Goal: Information Seeking & Learning: Understand process/instructions

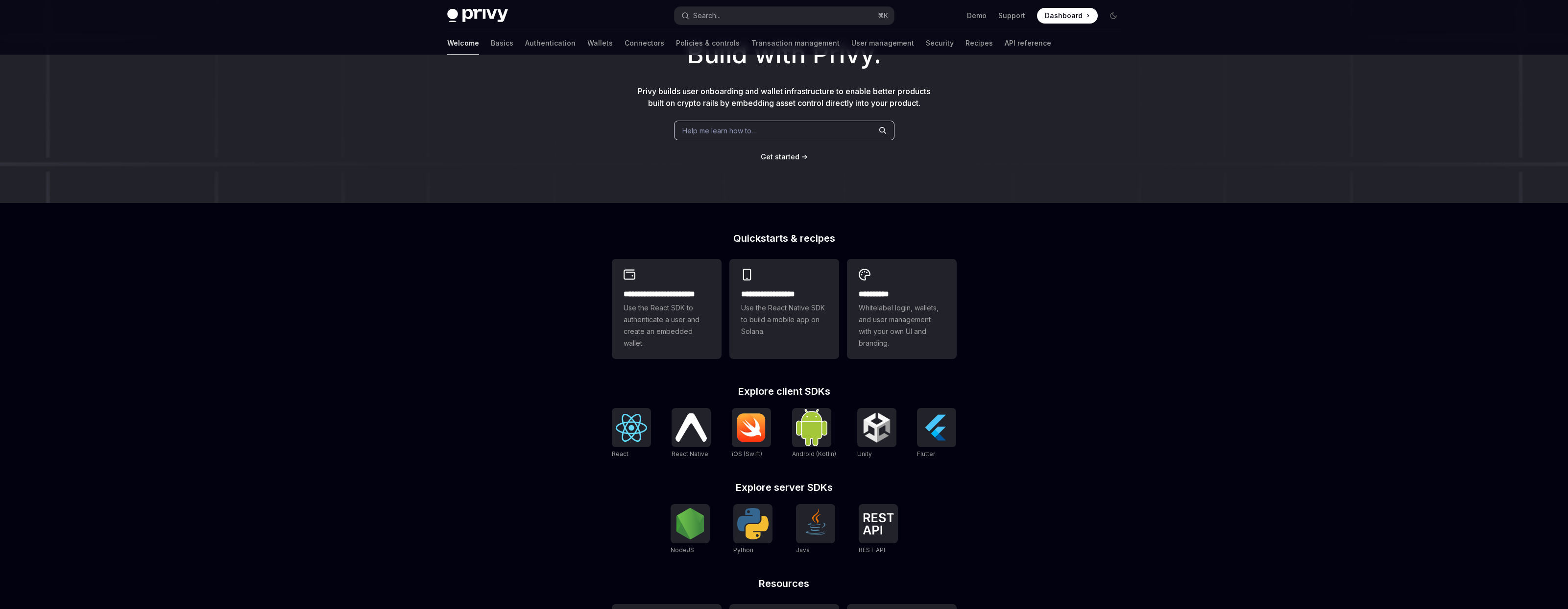
scroll to position [171, 0]
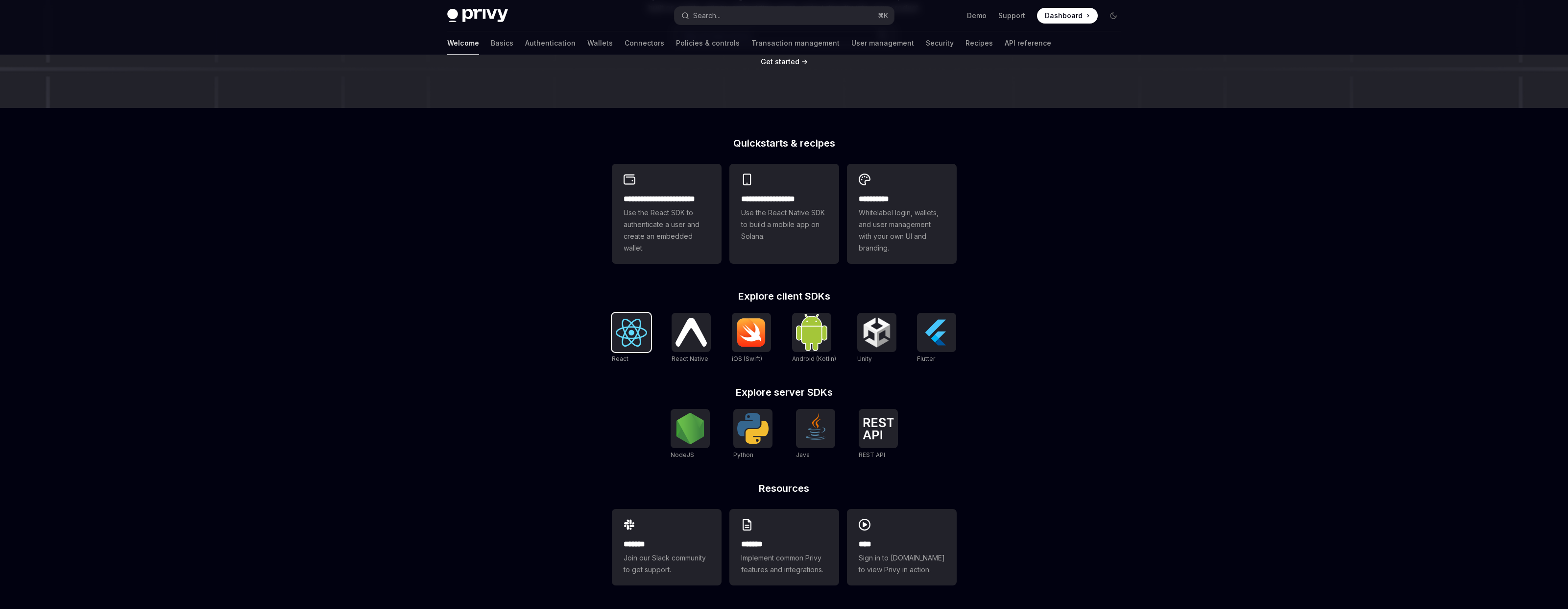
click at [621, 338] on img at bounding box center [631, 332] width 31 height 28
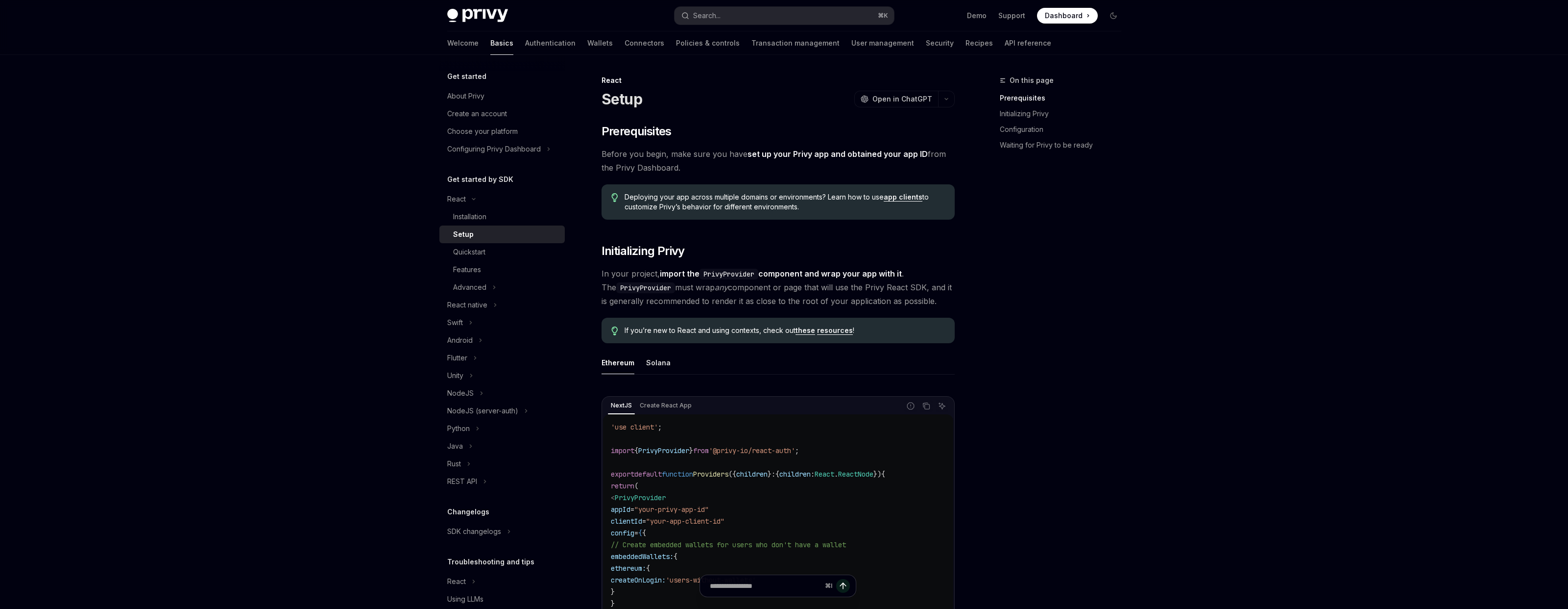
click at [1058, 311] on div "On this page Prerequisites Initializing Privy Configuration Waiting for Privy t…" at bounding box center [1055, 341] width 148 height 535
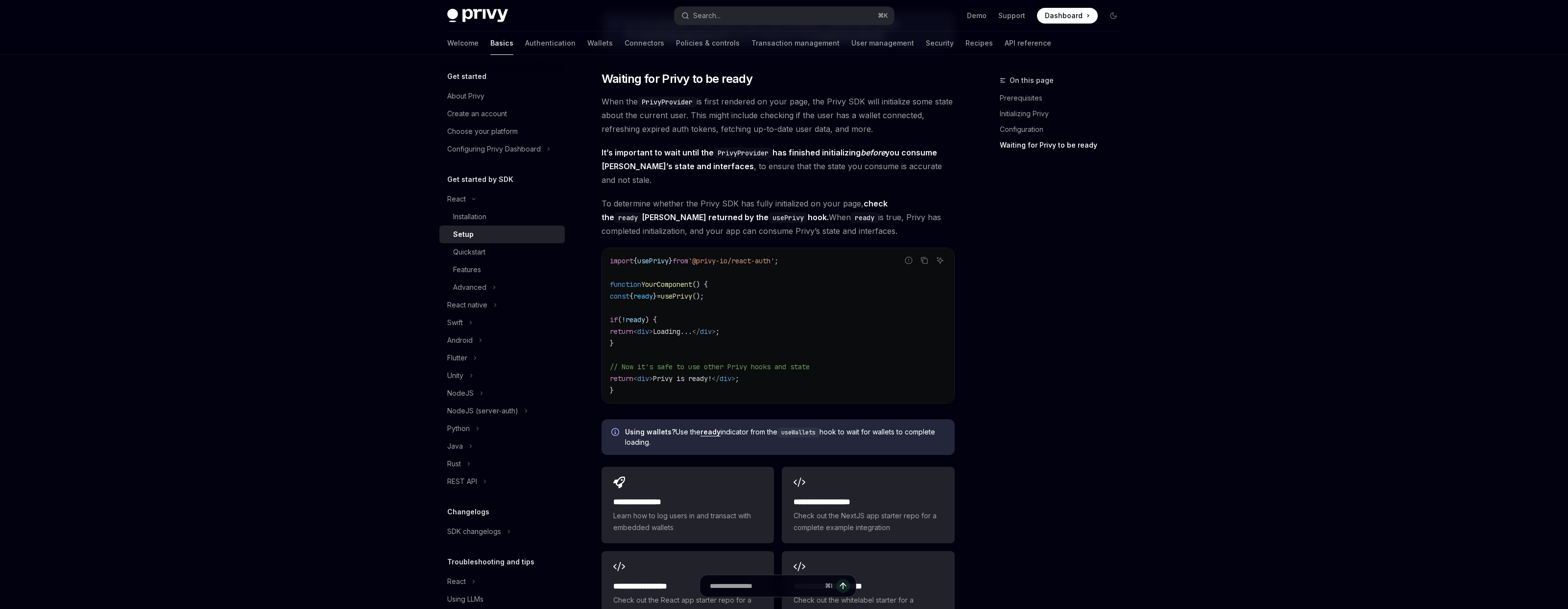
scroll to position [1033, 0]
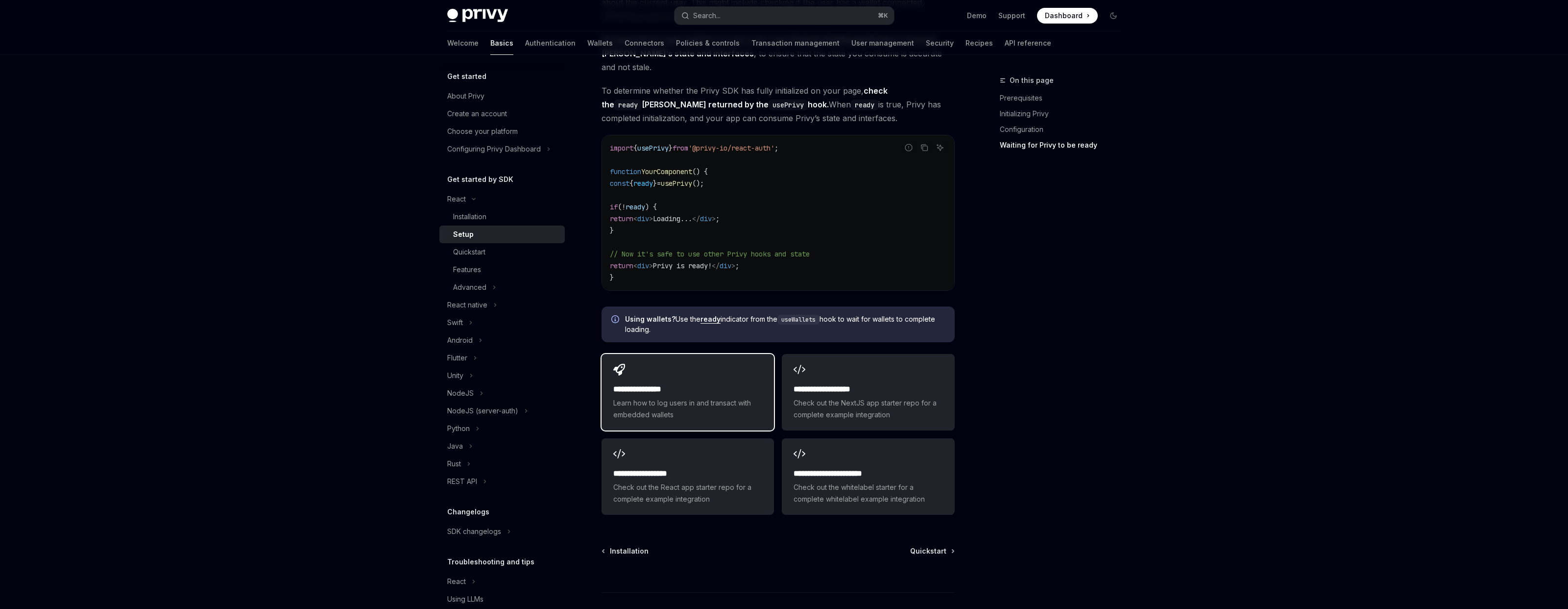
click at [714, 383] on h2 "**********" at bounding box center [687, 389] width 148 height 12
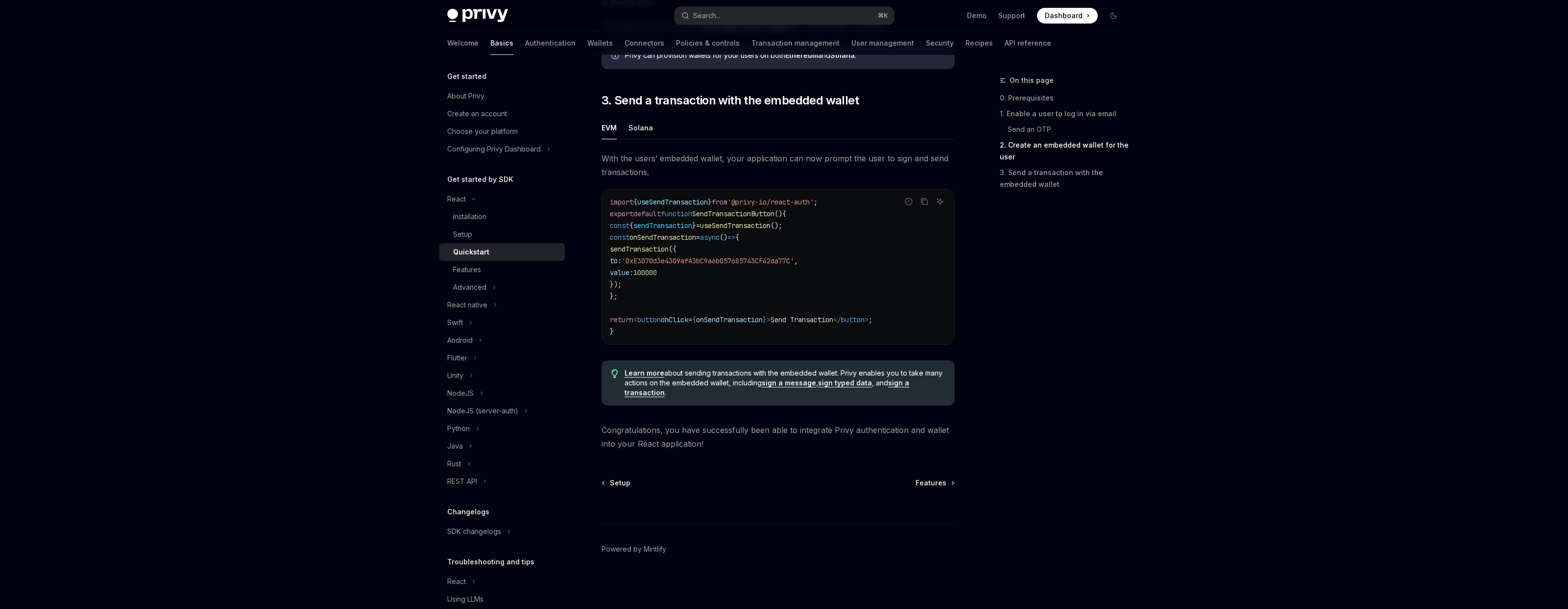
scroll to position [819, 0]
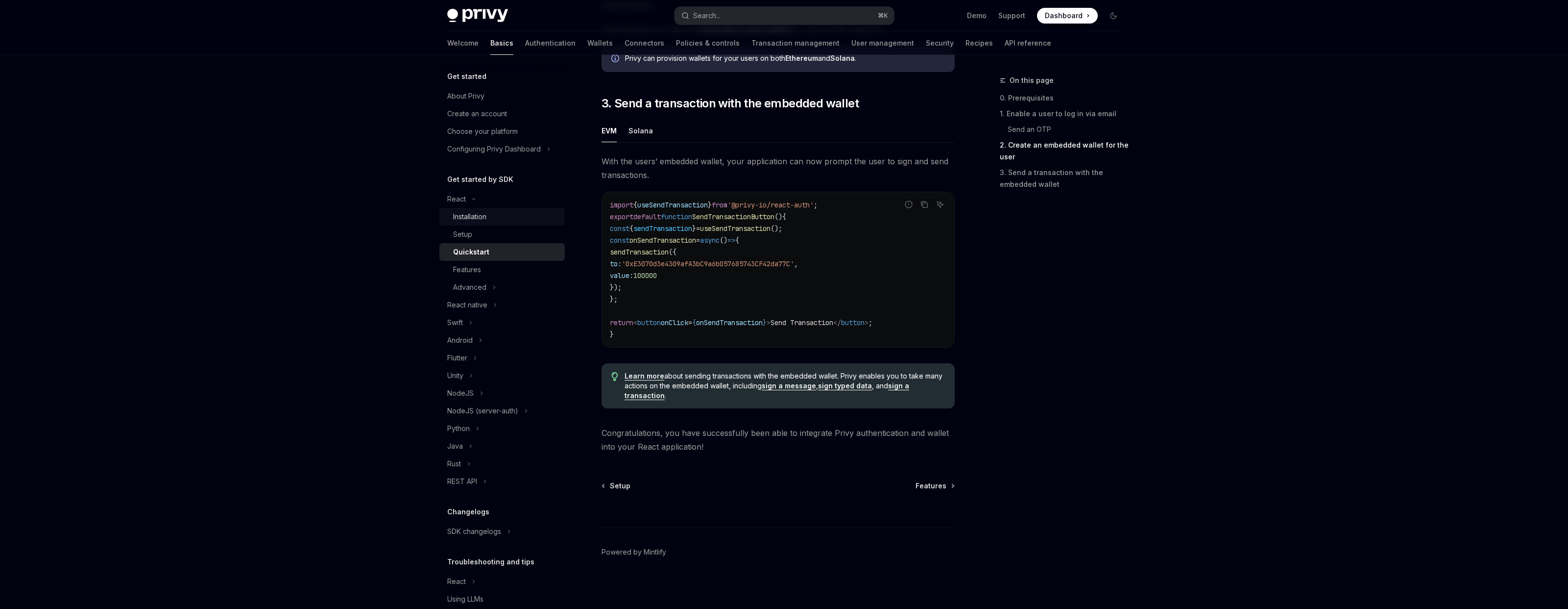
click at [464, 212] on div "Installation" at bounding box center [469, 216] width 33 height 12
type textarea "*"
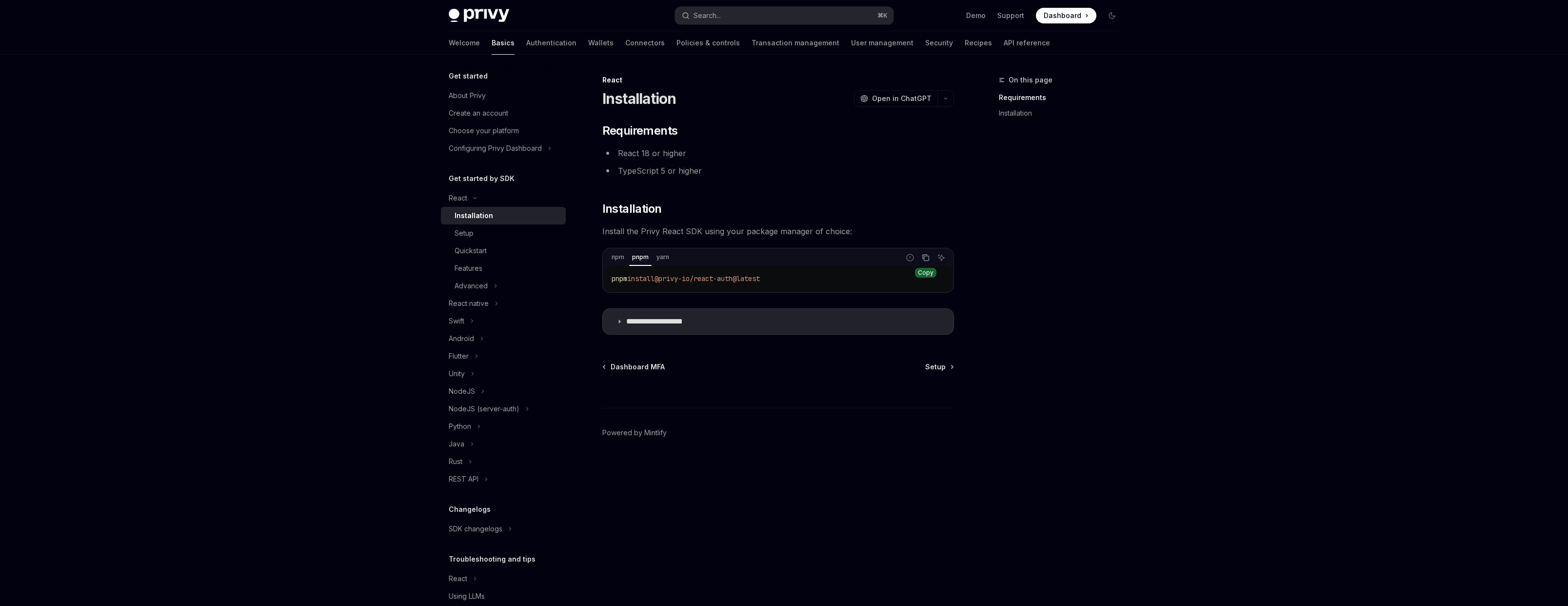
click at [925, 259] on icon "Copy the contents from the code block" at bounding box center [925, 257] width 8 height 8
